Goal: Task Accomplishment & Management: Complete application form

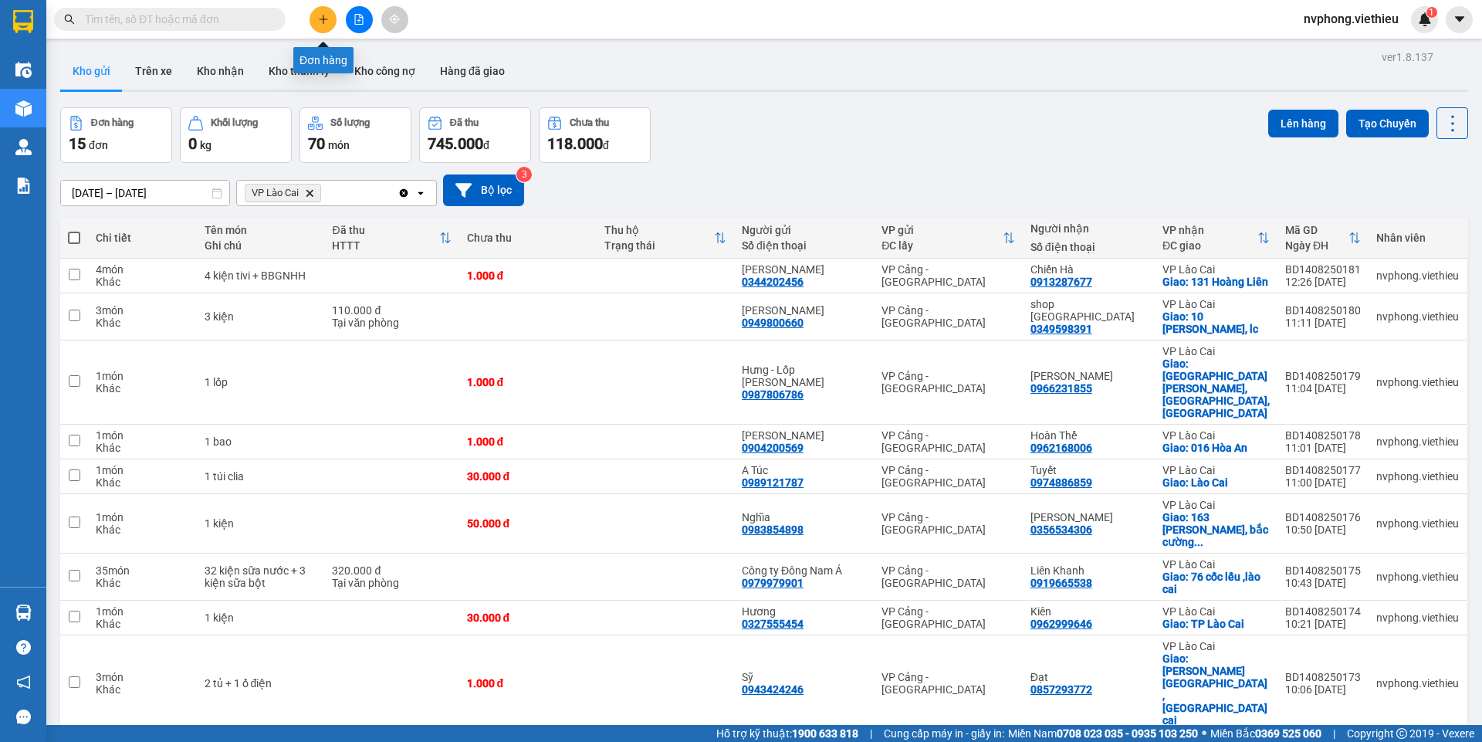
click at [314, 16] on button at bounding box center [322, 19] width 27 height 27
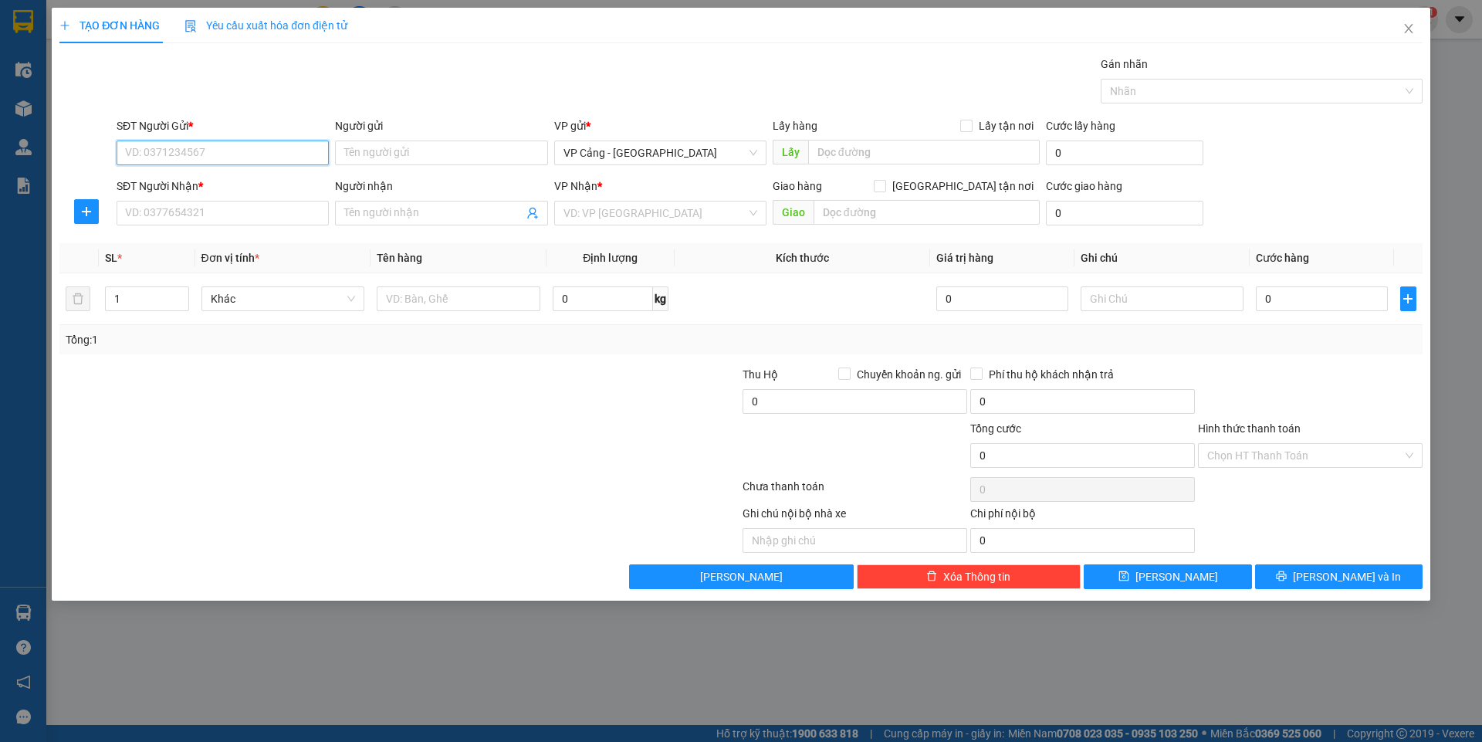
click at [155, 149] on input "SĐT Người Gửi *" at bounding box center [223, 152] width 212 height 25
click at [120, 148] on input "0982664768" at bounding box center [223, 152] width 212 height 25
click at [164, 150] on input "0982664768" at bounding box center [223, 152] width 212 height 25
click at [167, 150] on input "098266768" at bounding box center [223, 152] width 212 height 25
type input "0982667468"
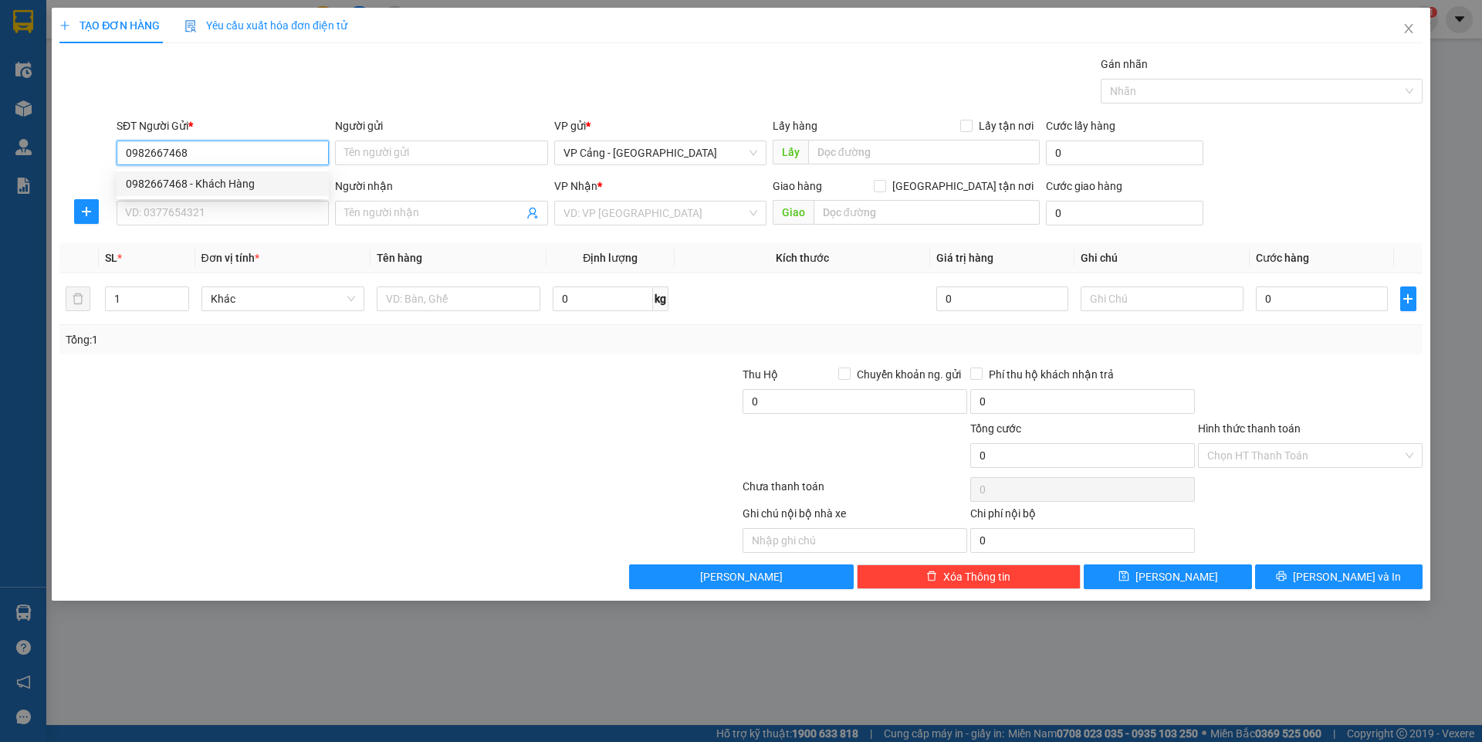
click at [174, 186] on div "0982667468 - Khách Hàng" at bounding box center [223, 183] width 194 height 17
type input "Khách Hàng"
type input "0982667468"
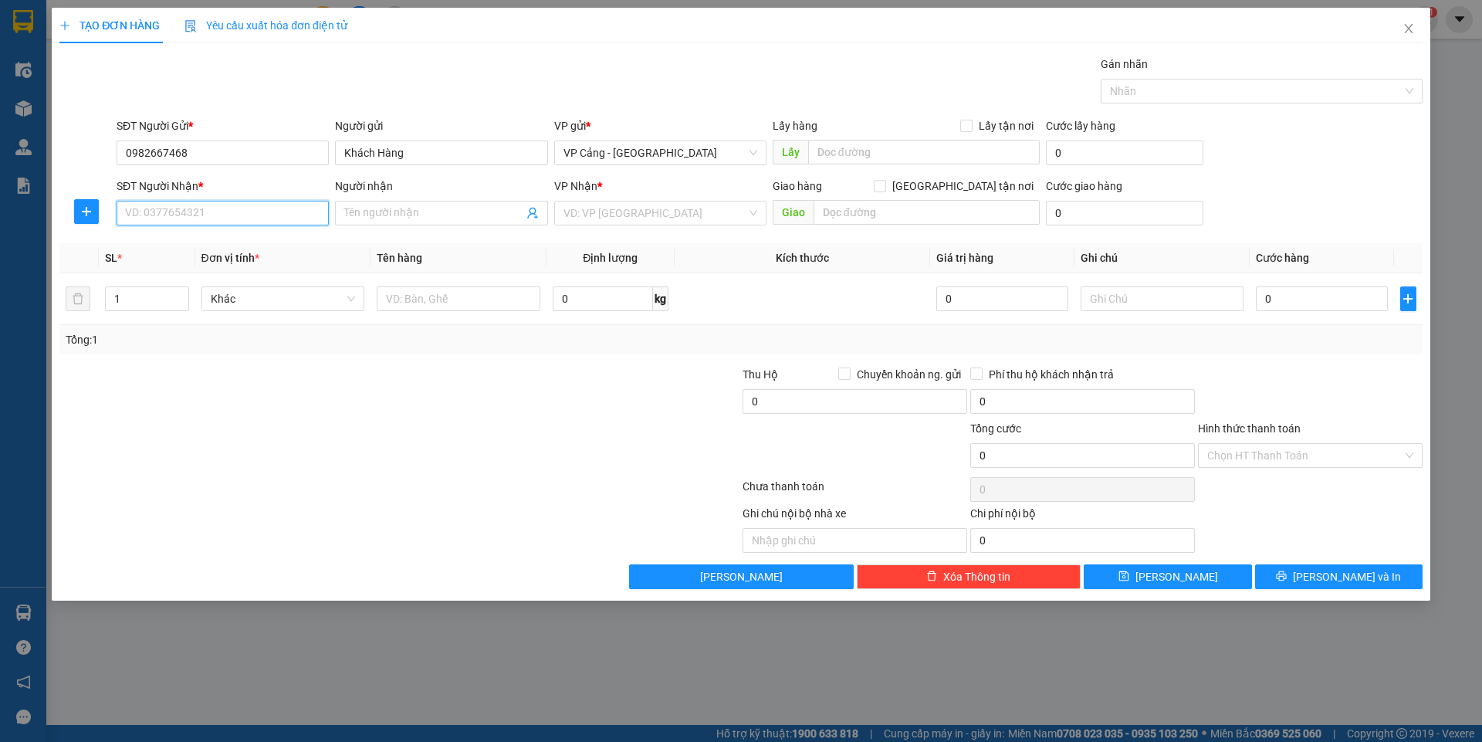
click at [181, 222] on input "SĐT Người Nhận *" at bounding box center [223, 213] width 212 height 25
click at [167, 238] on div "0972321470 - [PERSON_NAME]" at bounding box center [223, 243] width 194 height 17
type input "0972321470"
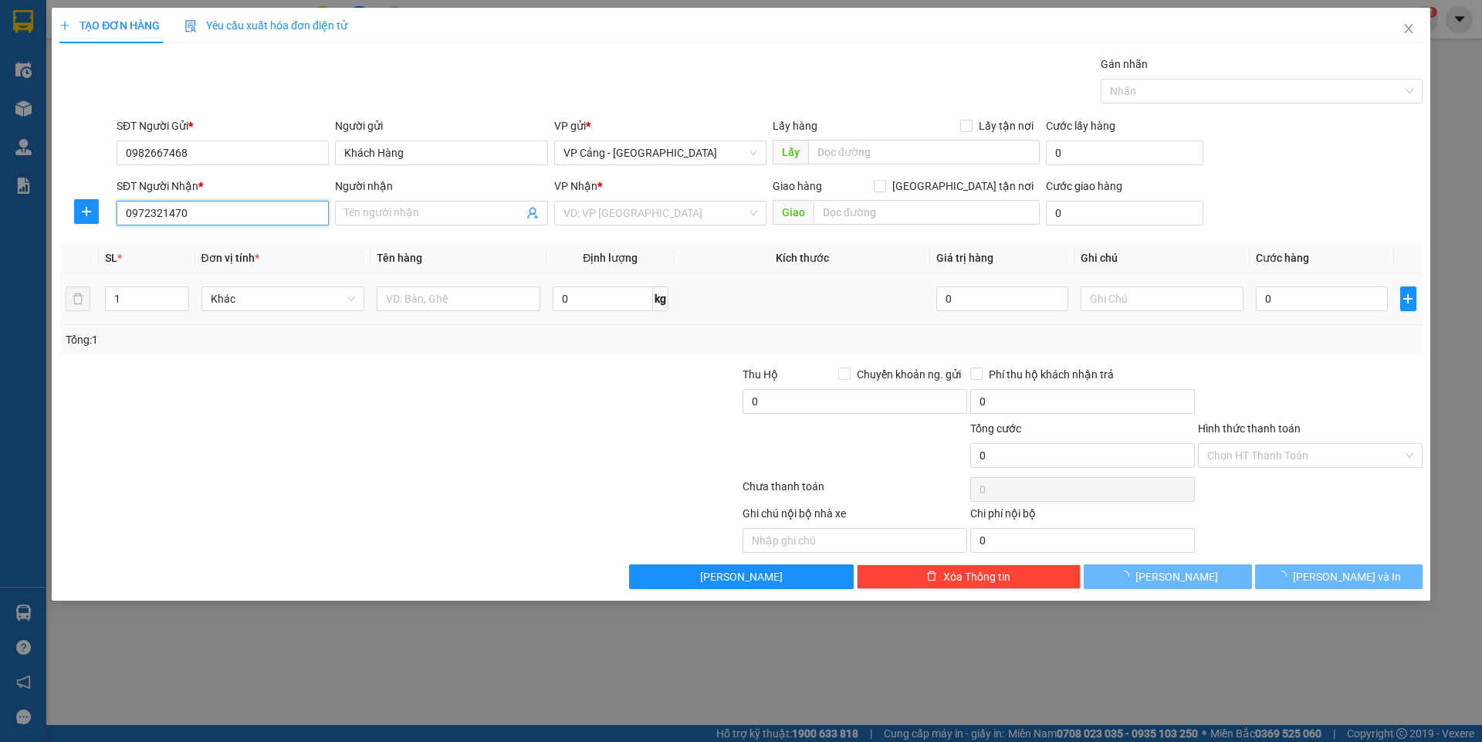
type input "[PERSON_NAME]"
checkbox input "true"
type input "TP Lào cai"
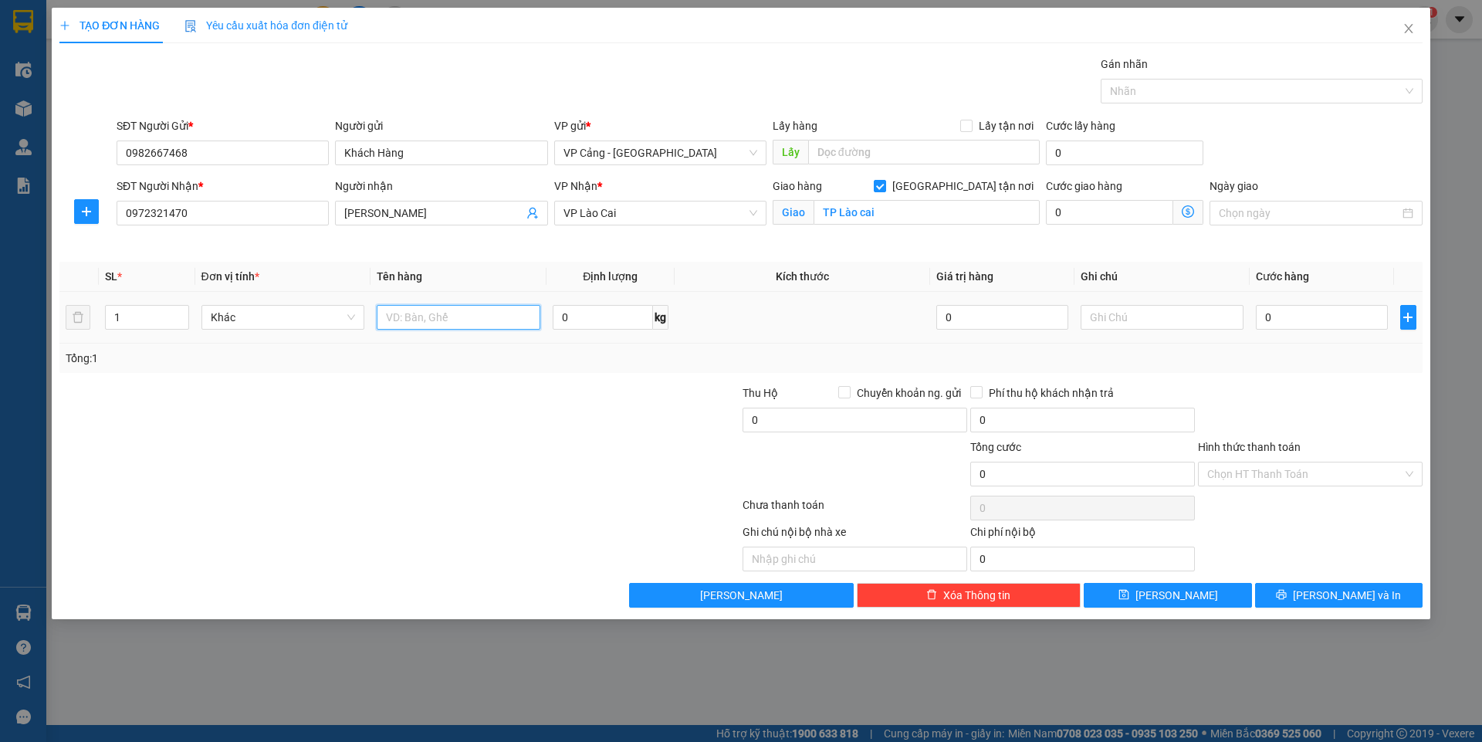
click at [465, 316] on input "text" at bounding box center [459, 317] width 164 height 25
type input "1 BAO"
click at [1267, 317] on input "0" at bounding box center [1321, 317] width 131 height 25
type input "8"
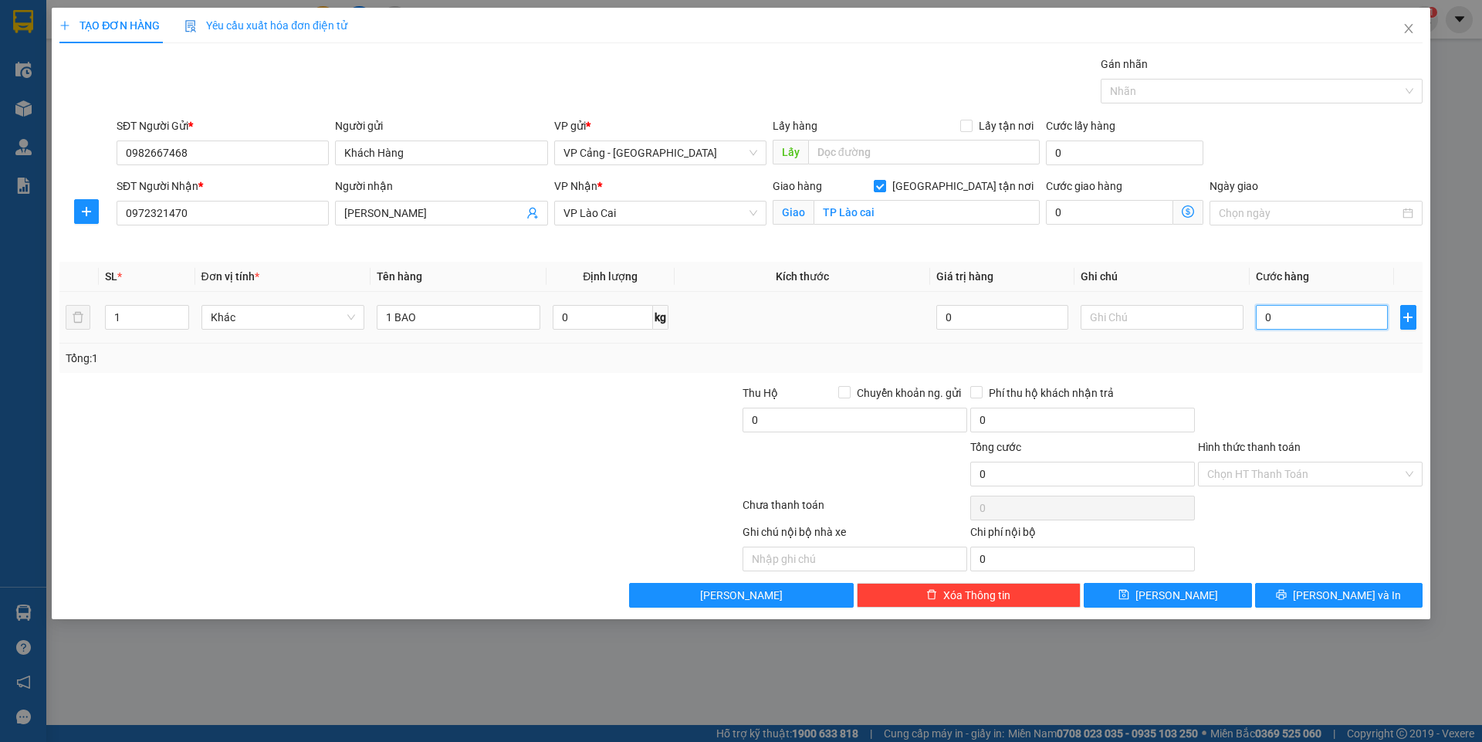
type input "8"
type input "80"
type input "80.000"
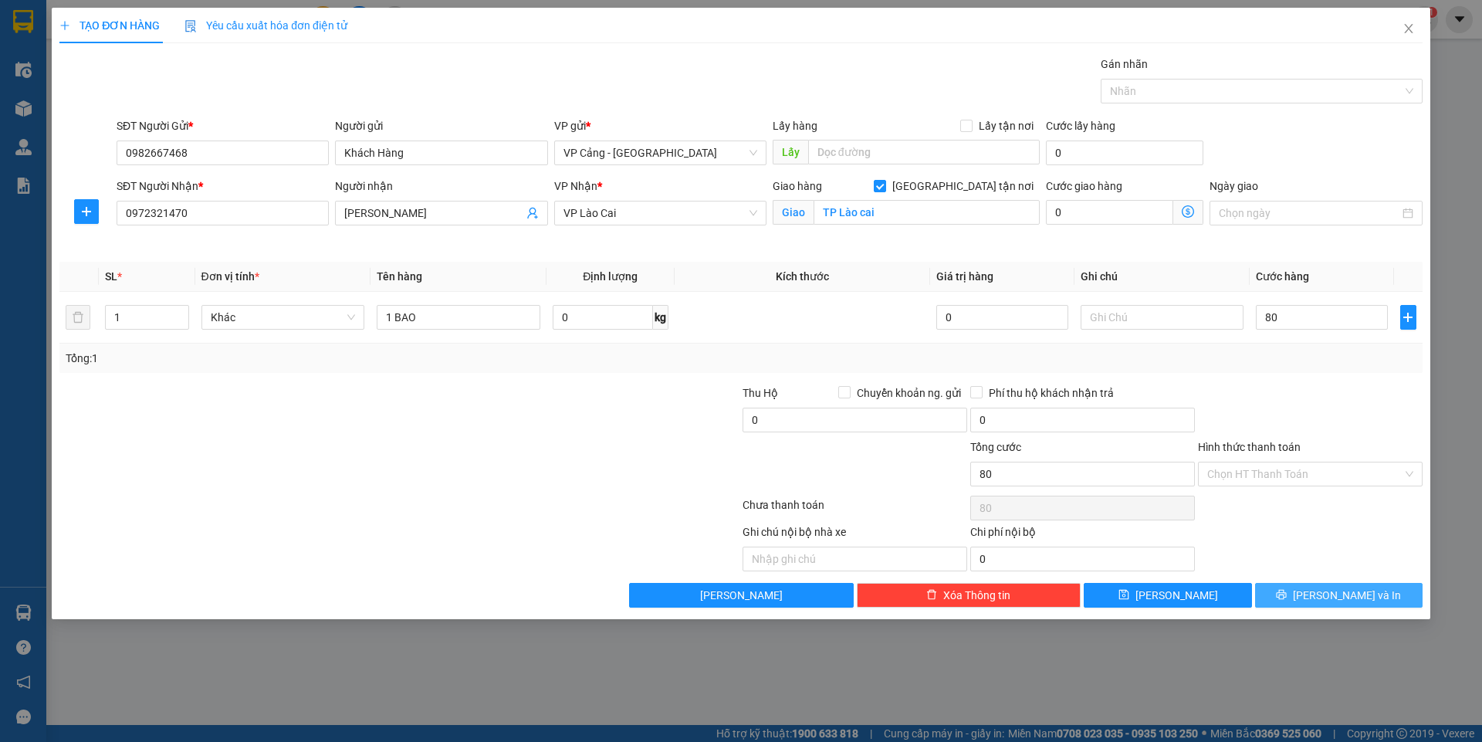
type input "80.000"
click at [1355, 598] on span "[PERSON_NAME] và In" at bounding box center [1347, 595] width 108 height 17
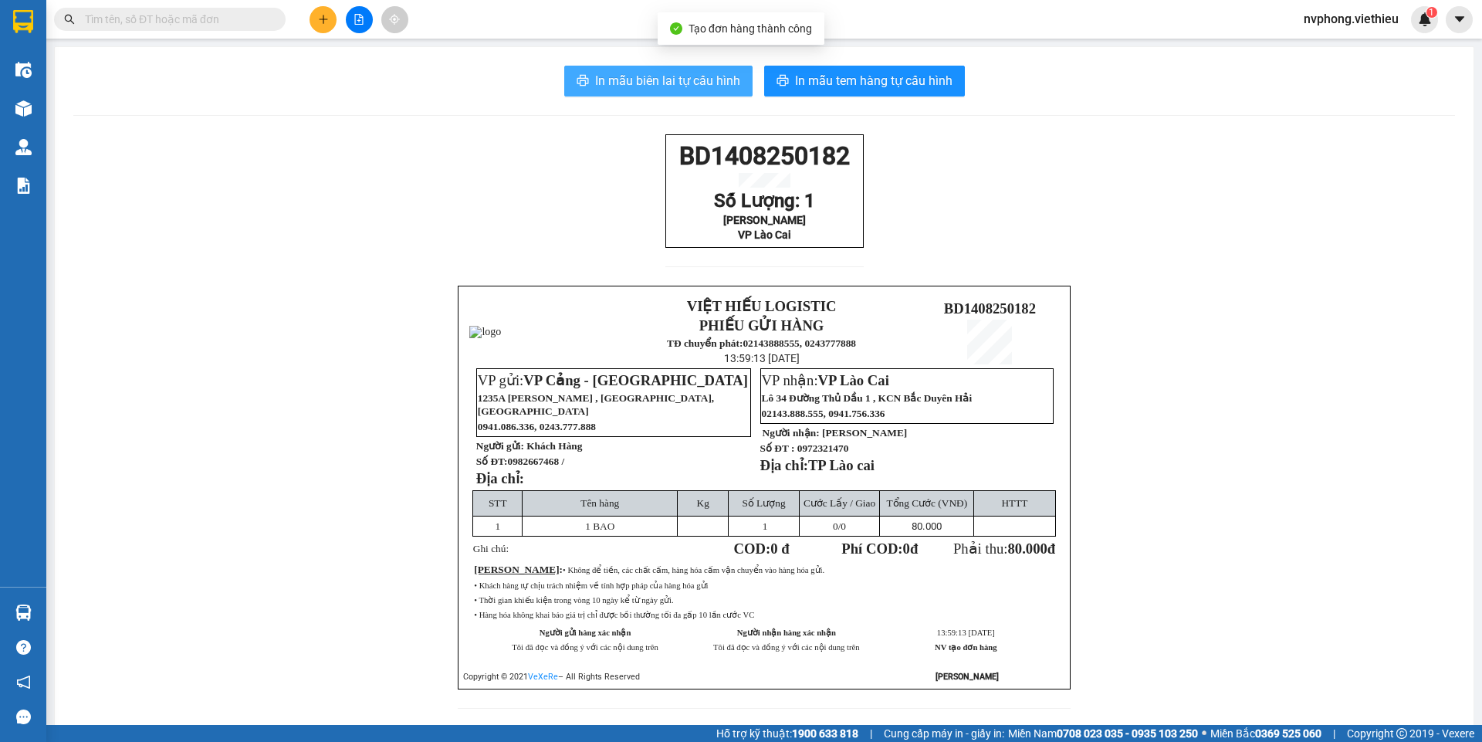
click at [595, 75] on span "In mẫu biên lai tự cấu hình" at bounding box center [667, 80] width 145 height 19
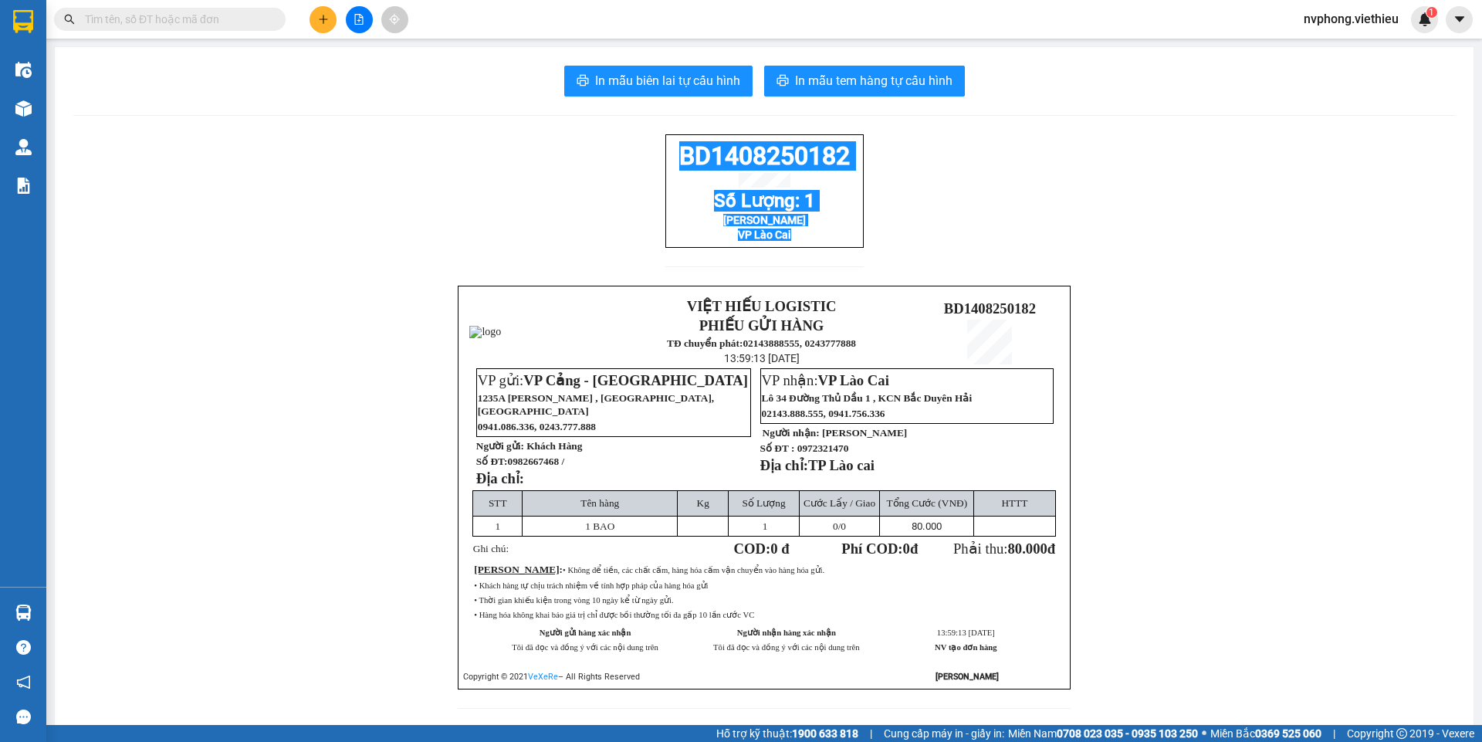
click at [666, 157] on div "BD1408250182 Số Lượng: 1 [PERSON_NAME] VP Lào Cai VIỆT HIẾU LOGISTIC PHIẾU GỬI …" at bounding box center [764, 430] width 1382 height 593
